Goal: Task Accomplishment & Management: Complete application form

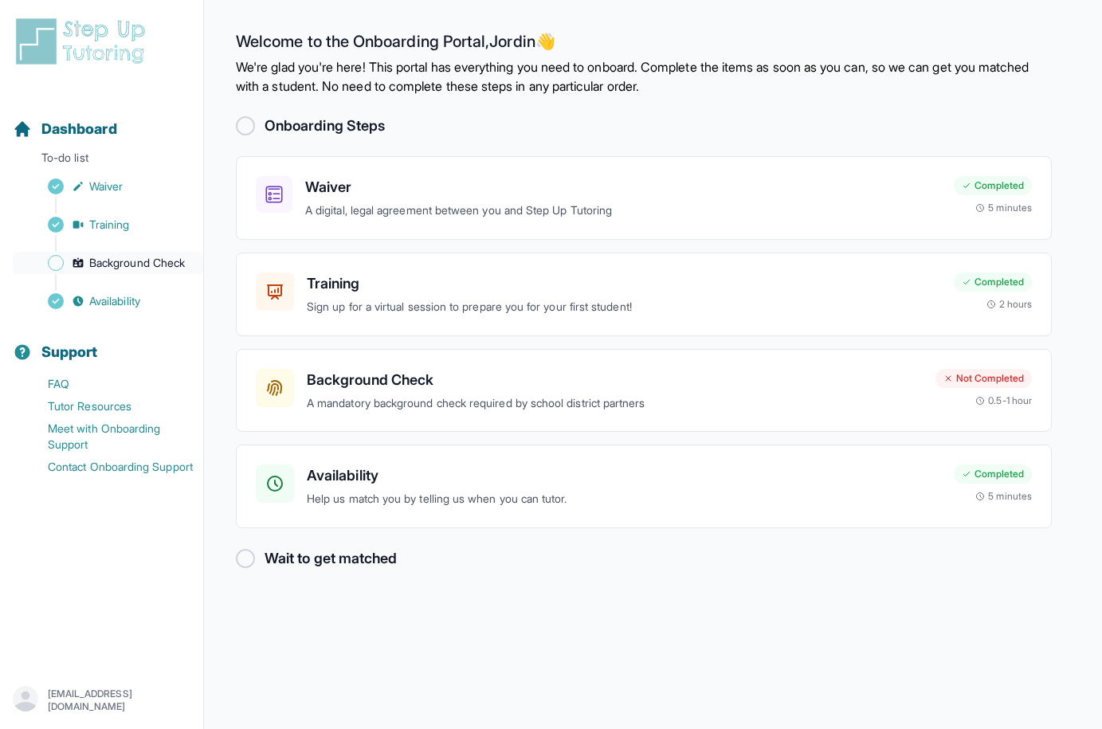
click at [122, 265] on span "Background Check" at bounding box center [137, 263] width 96 height 16
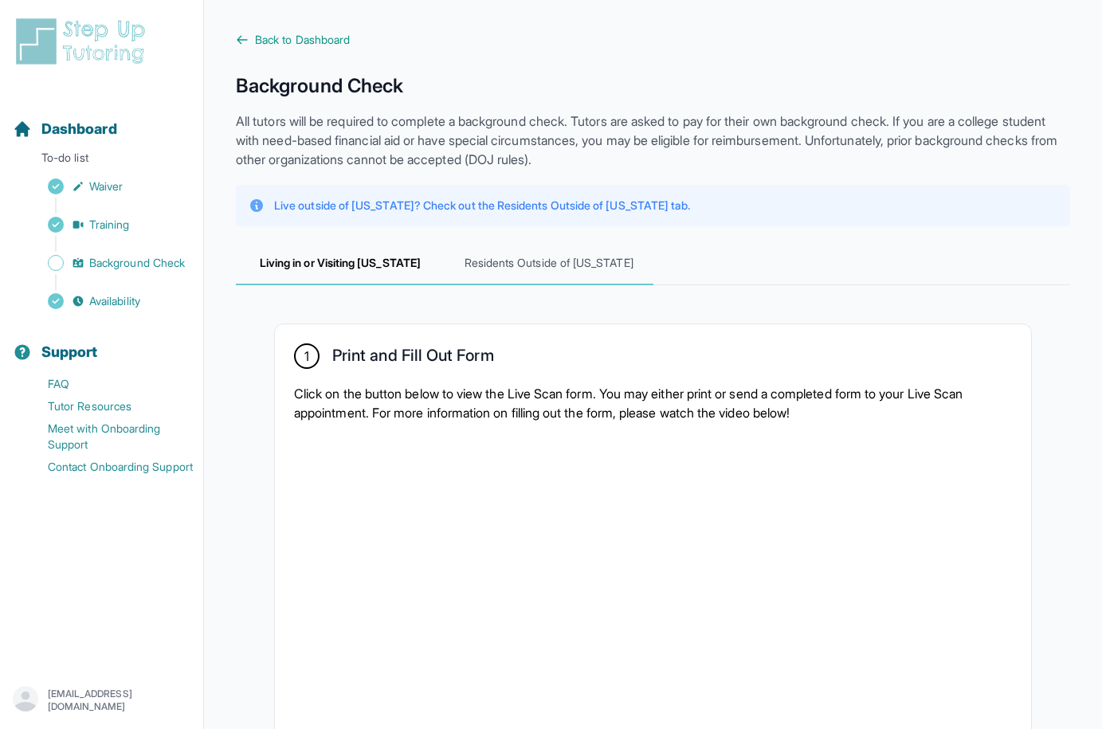
click at [549, 268] on span "Residents Outside of [US_STATE]" at bounding box center [549, 263] width 209 height 43
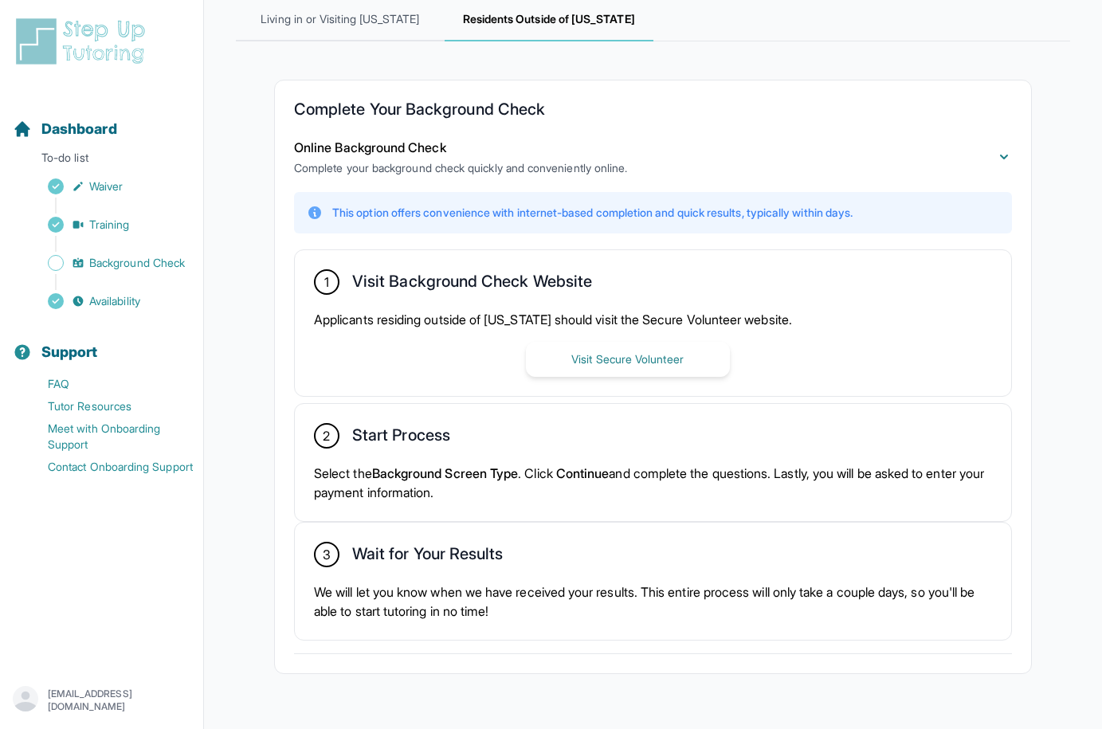
scroll to position [245, 0]
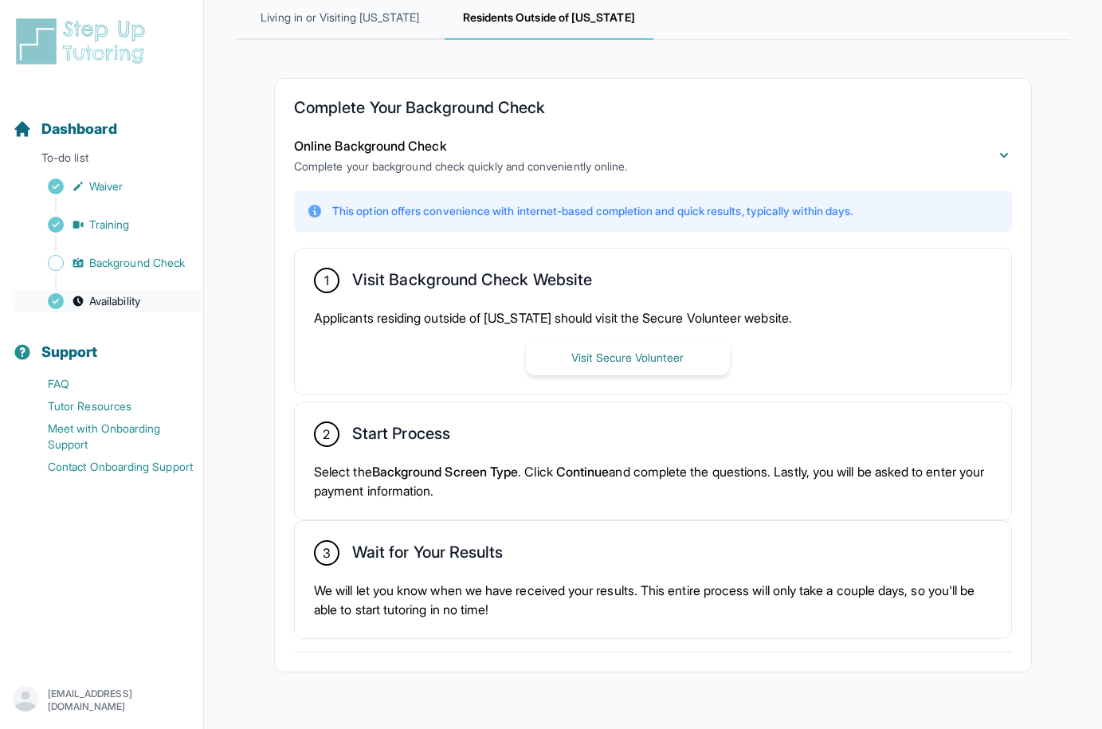
click at [82, 309] on link "Availability" at bounding box center [108, 301] width 190 height 22
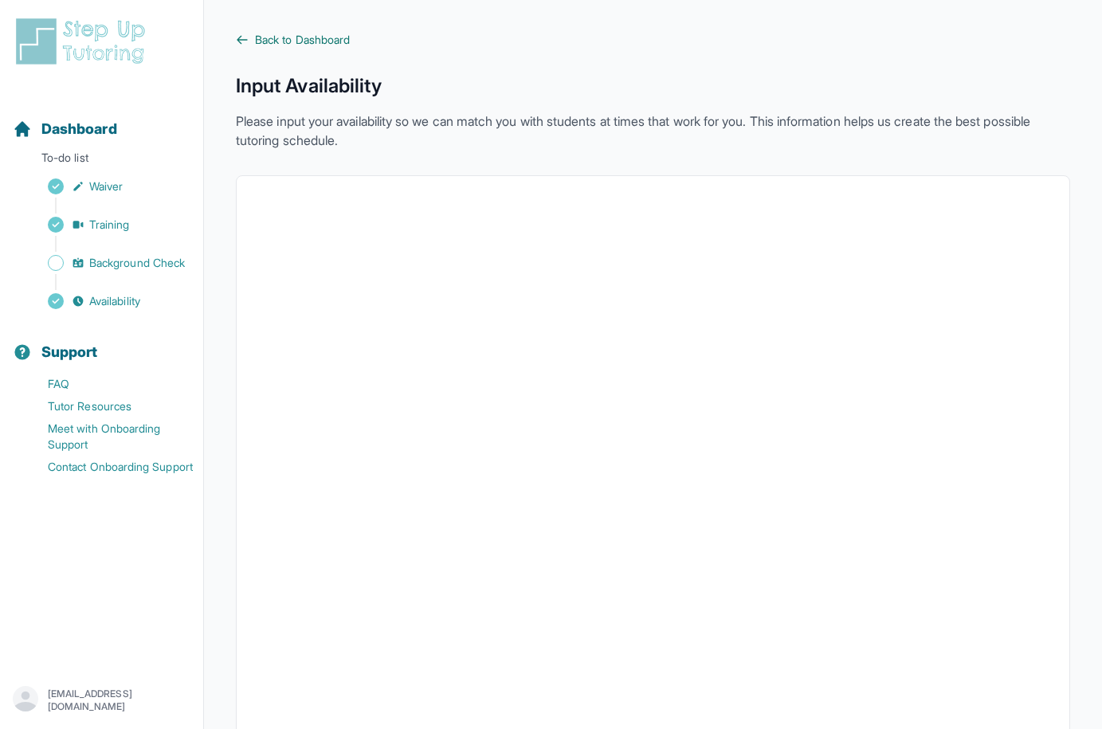
click at [283, 41] on span "Back to Dashboard" at bounding box center [302, 40] width 95 height 16
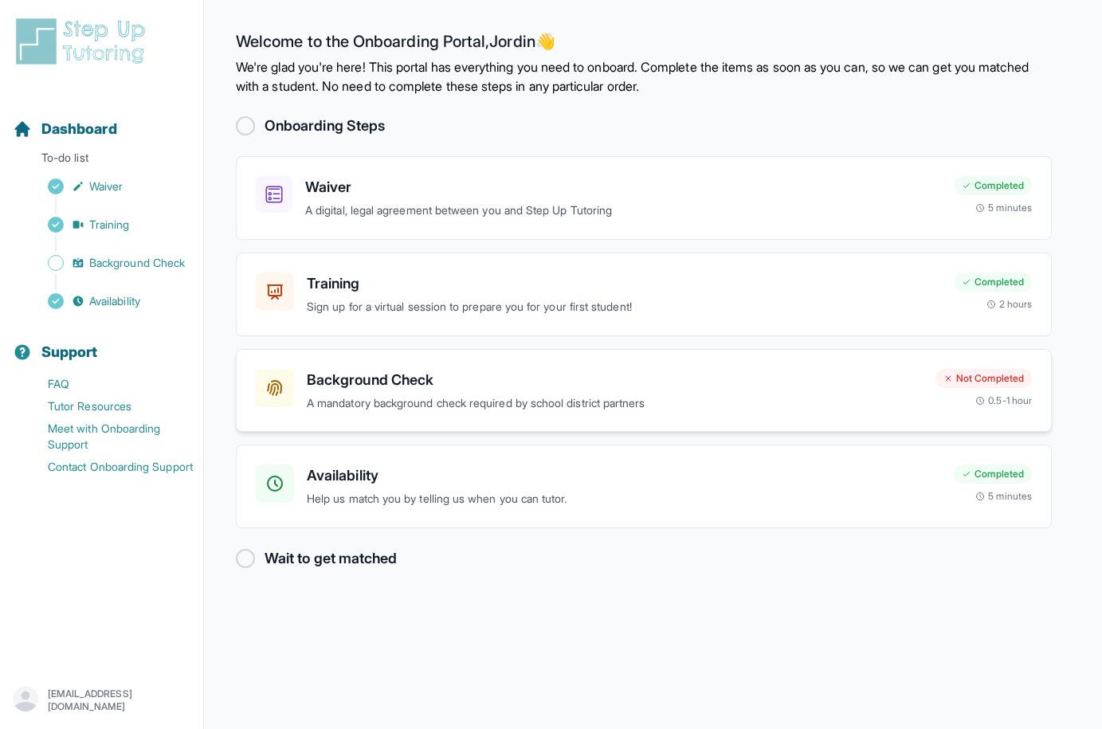
click at [328, 393] on div "Background Check A mandatory background check required by school district partn…" at bounding box center [615, 391] width 616 height 44
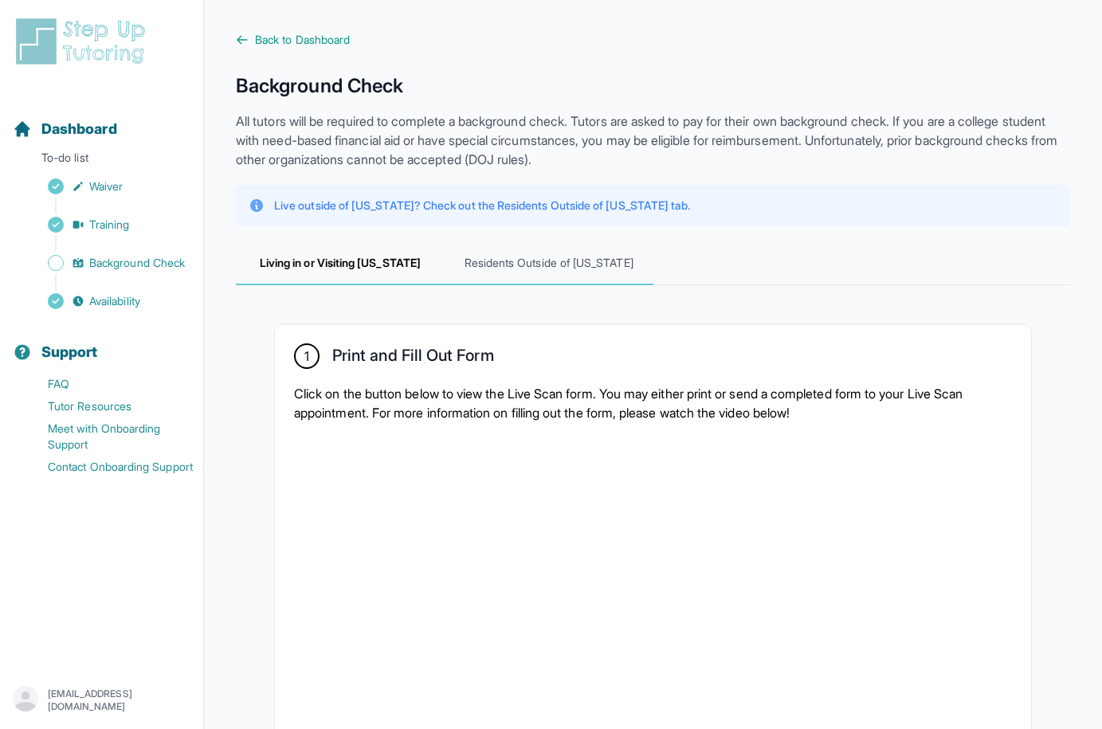
click at [562, 265] on span "Residents Outside of [US_STATE]" at bounding box center [549, 263] width 209 height 43
